Goal: Task Accomplishment & Management: Manage account settings

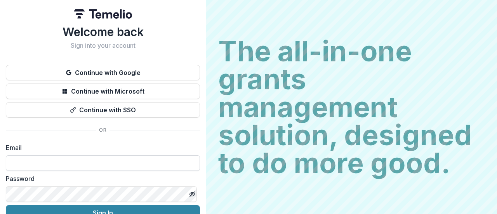
click at [173, 162] on input at bounding box center [103, 163] width 194 height 16
type input "*"
type input "**********"
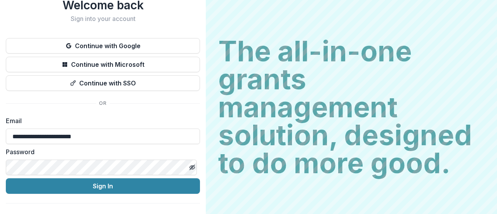
scroll to position [40, 0]
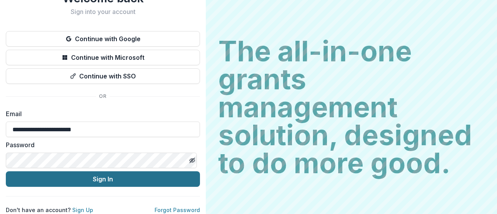
click at [132, 171] on button "Sign In" at bounding box center [103, 179] width 194 height 16
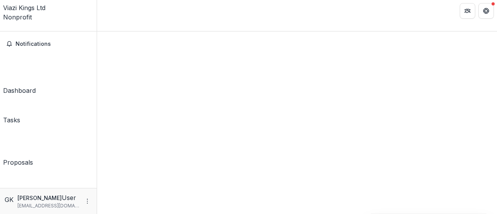
click at [132, 170] on div at bounding box center [297, 132] width 400 height 203
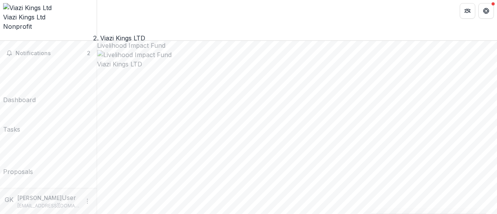
click at [13, 3] on div "Viazi Kings Ltd Nonprofit" at bounding box center [48, 17] width 90 height 28
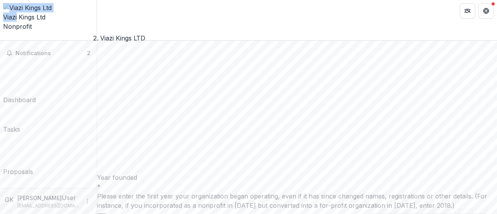
scroll to position [2054, 0]
